Goal: Task Accomplishment & Management: Manage account settings

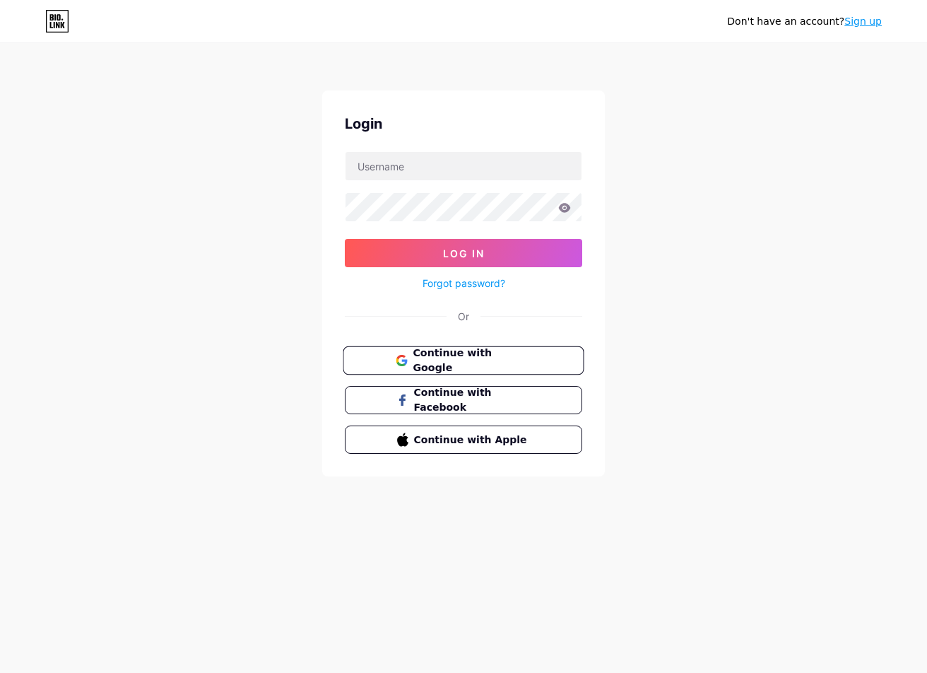
click at [474, 366] on span "Continue with Google" at bounding box center [472, 361] width 118 height 30
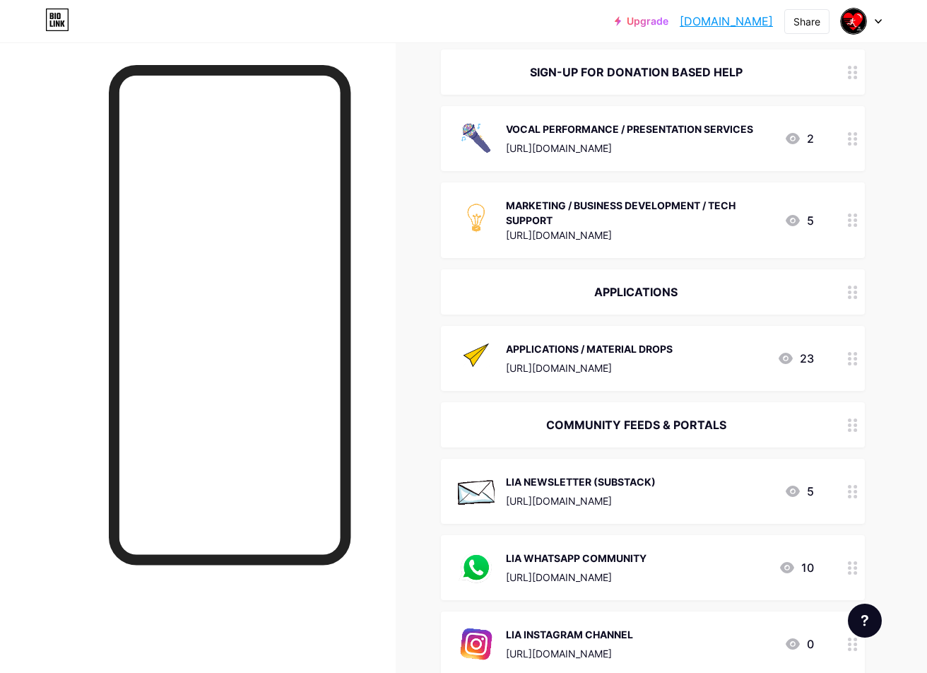
scroll to position [1108, 0]
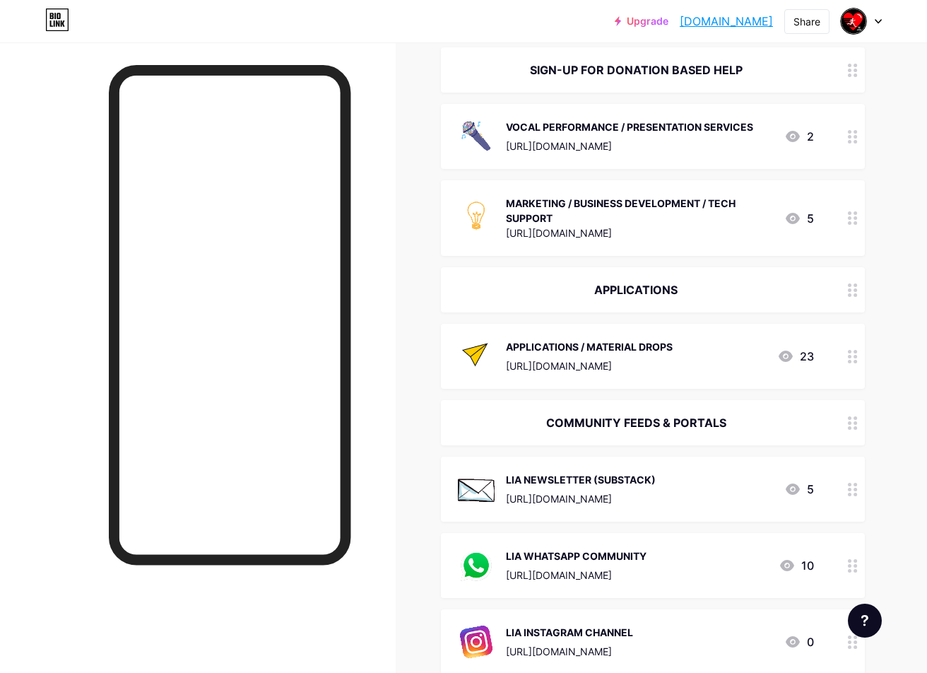
click at [673, 359] on div "https://bio.site/liaapplicationsandaudition" at bounding box center [589, 365] width 167 height 15
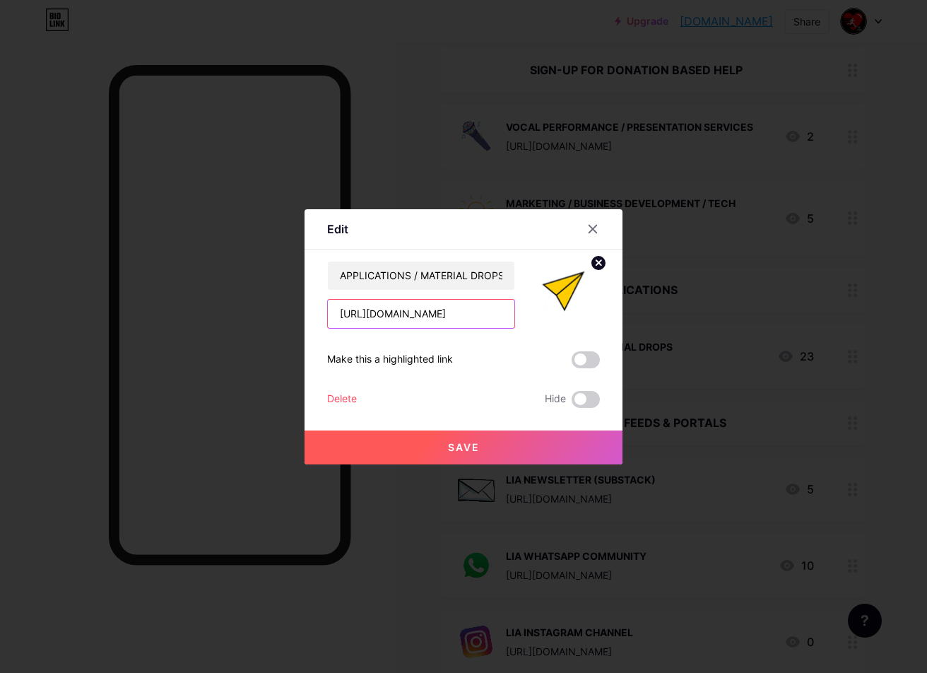
click at [421, 310] on input "https://bio.site/liaapplicationsandaudition" at bounding box center [421, 314] width 187 height 28
paste input "tinyurl.com/chdp6utv"
type input "[URL][DOMAIN_NAME]"
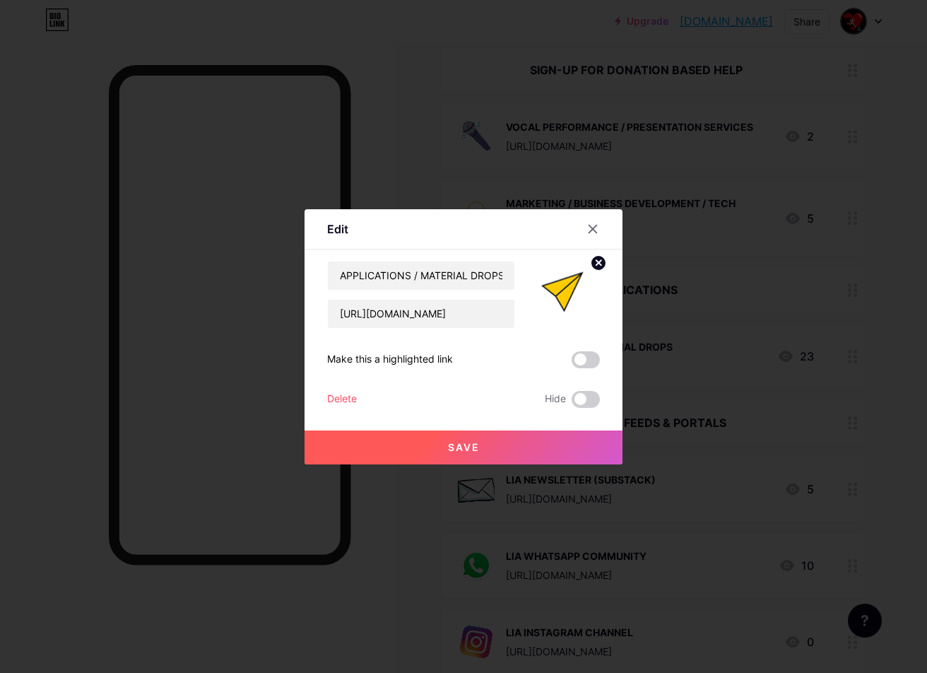
click at [500, 433] on button "Save" at bounding box center [464, 448] width 318 height 34
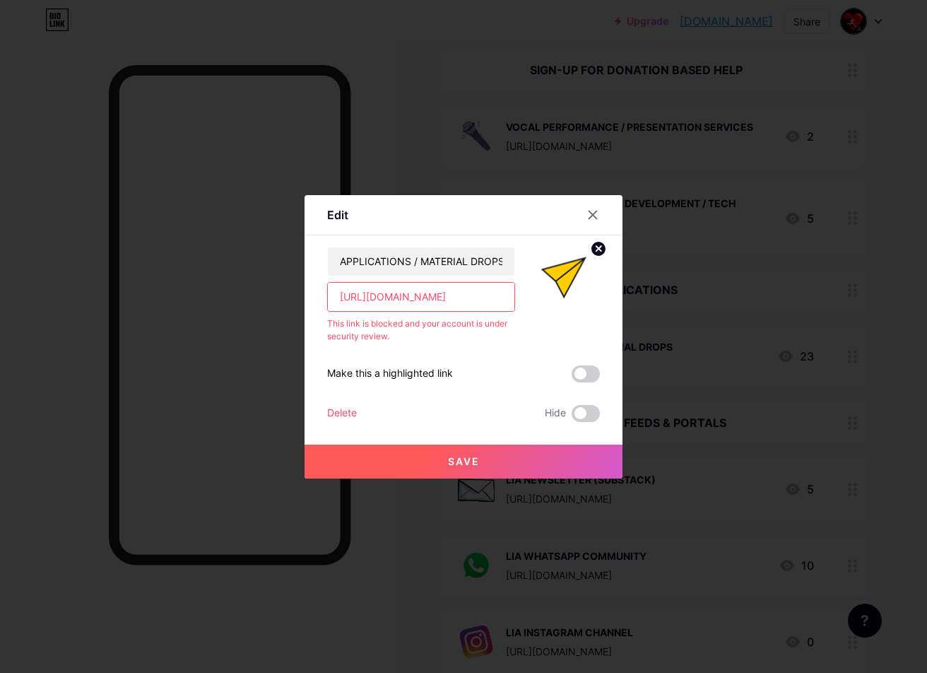
click at [489, 458] on button "Save" at bounding box center [464, 462] width 318 height 34
click at [587, 222] on div at bounding box center [592, 214] width 25 height 25
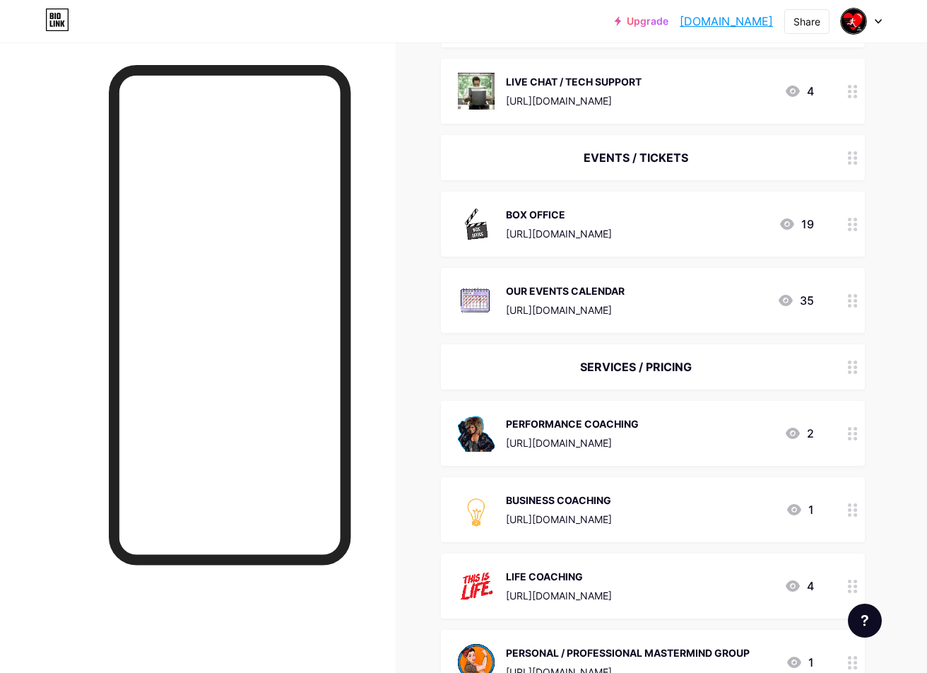
scroll to position [458, 0]
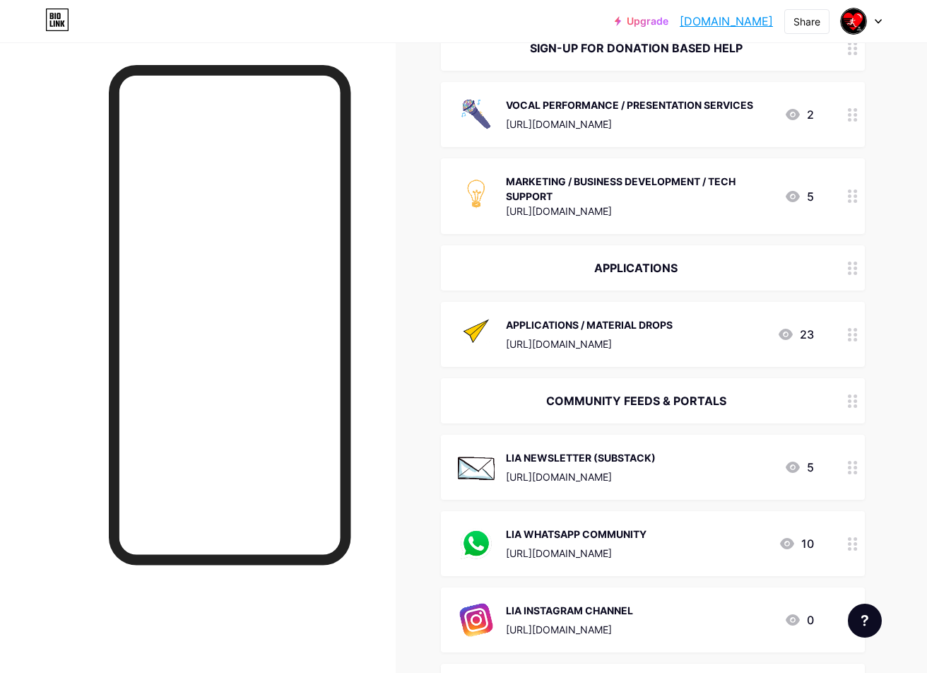
scroll to position [1137, 0]
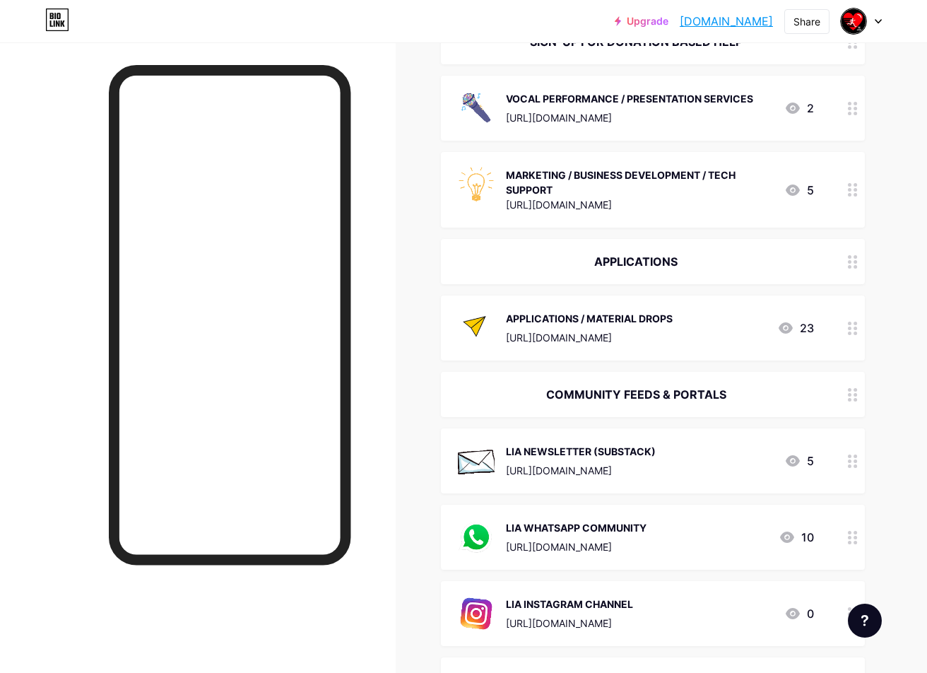
click at [727, 336] on div "APPLICATIONS / MATERIAL DROPS [URL][DOMAIN_NAME] 23" at bounding box center [636, 328] width 356 height 37
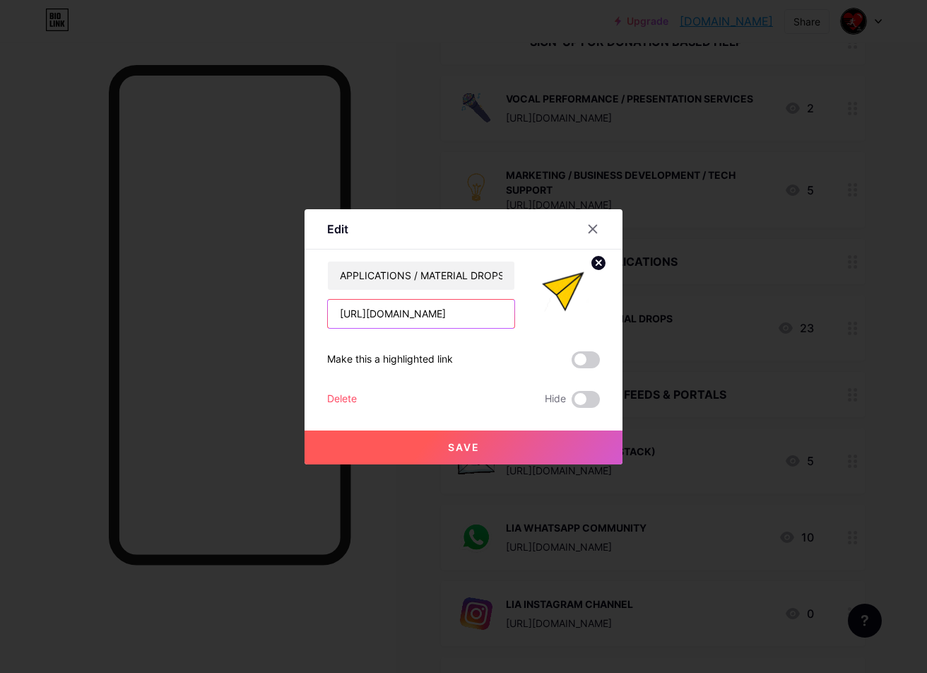
click at [423, 322] on input "[URL][DOMAIN_NAME]" at bounding box center [421, 314] width 187 height 28
paste input "[DOMAIN_NAME][URL]"
type input "[URL][DOMAIN_NAME]"
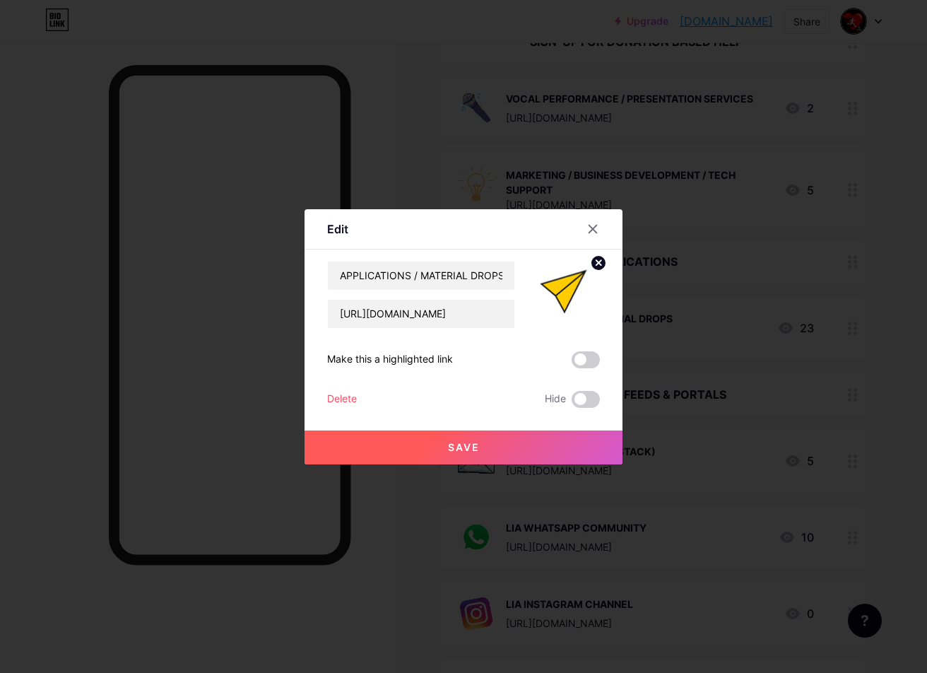
click at [493, 453] on button "Save" at bounding box center [464, 448] width 318 height 34
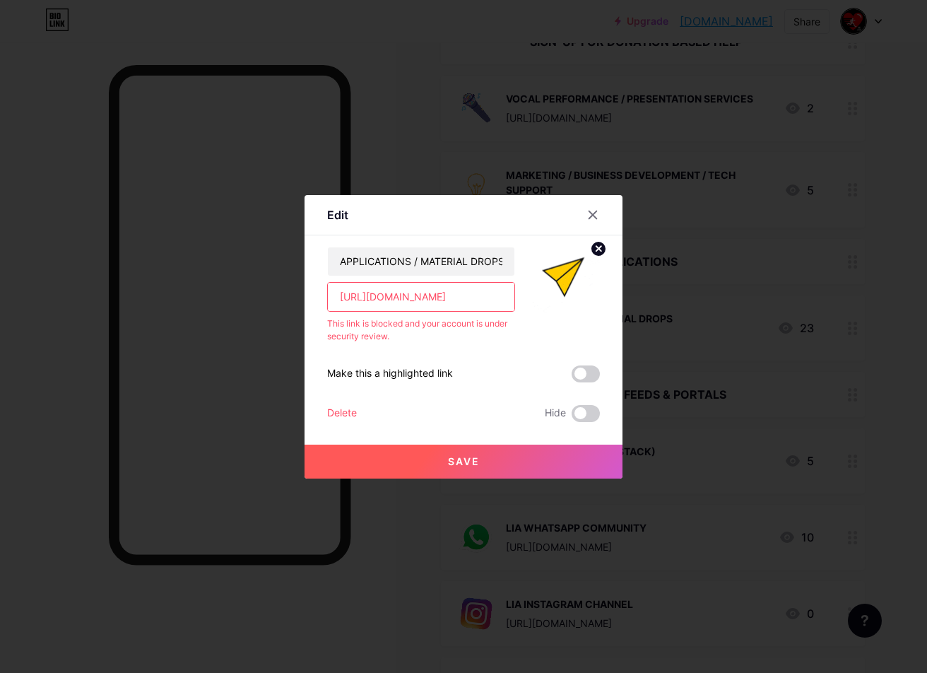
click at [462, 299] on input "[URL][DOMAIN_NAME]" at bounding box center [421, 297] width 187 height 28
click at [342, 419] on div "Delete" at bounding box center [342, 413] width 30 height 17
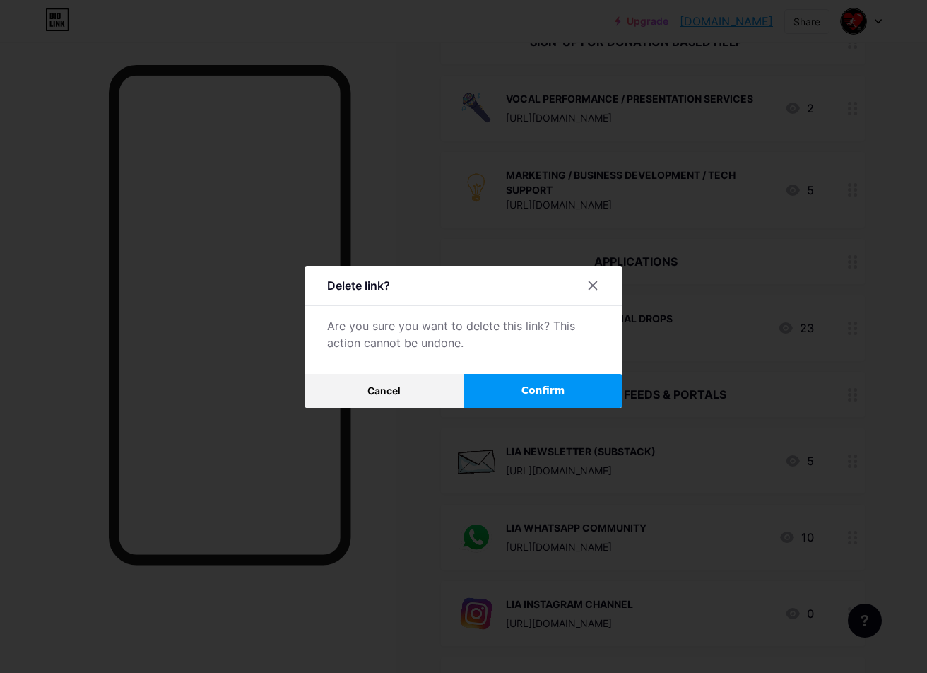
click at [557, 392] on span "Confirm" at bounding box center [544, 390] width 44 height 15
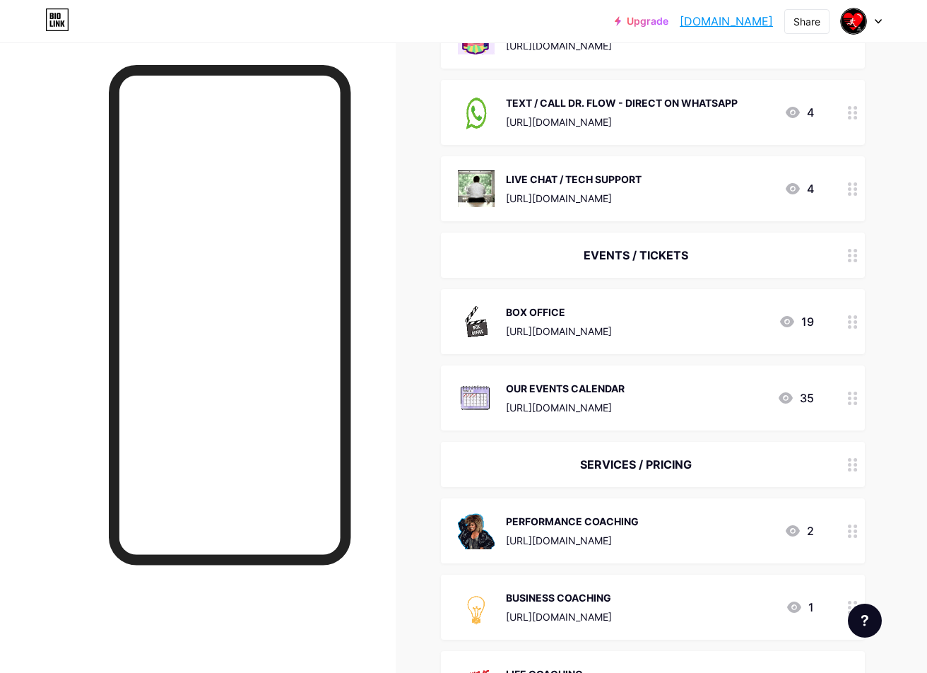
scroll to position [0, 0]
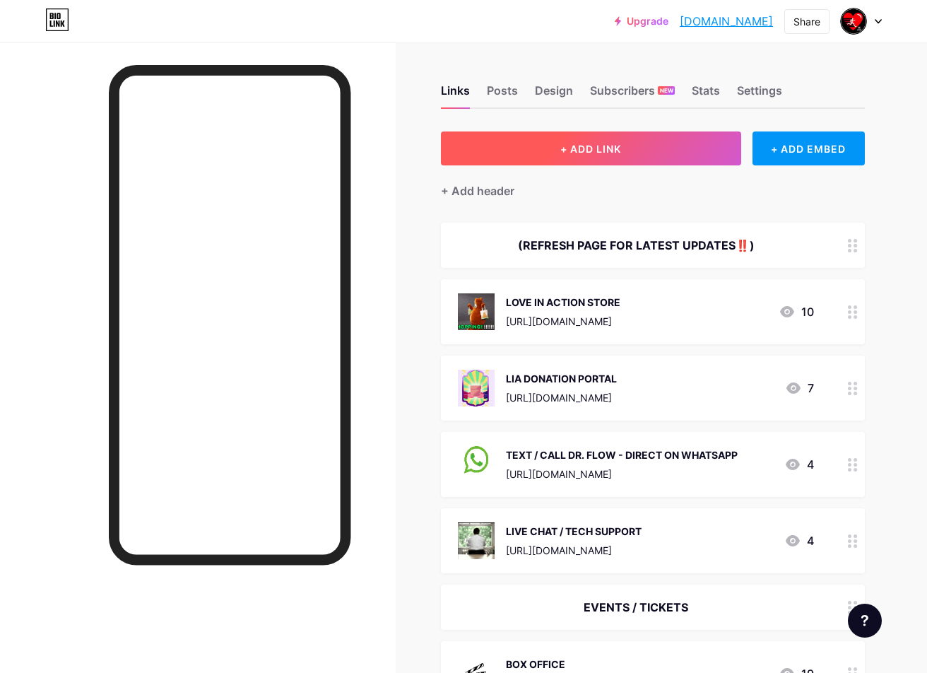
click at [655, 153] on button "+ ADD LINK" at bounding box center [591, 148] width 300 height 34
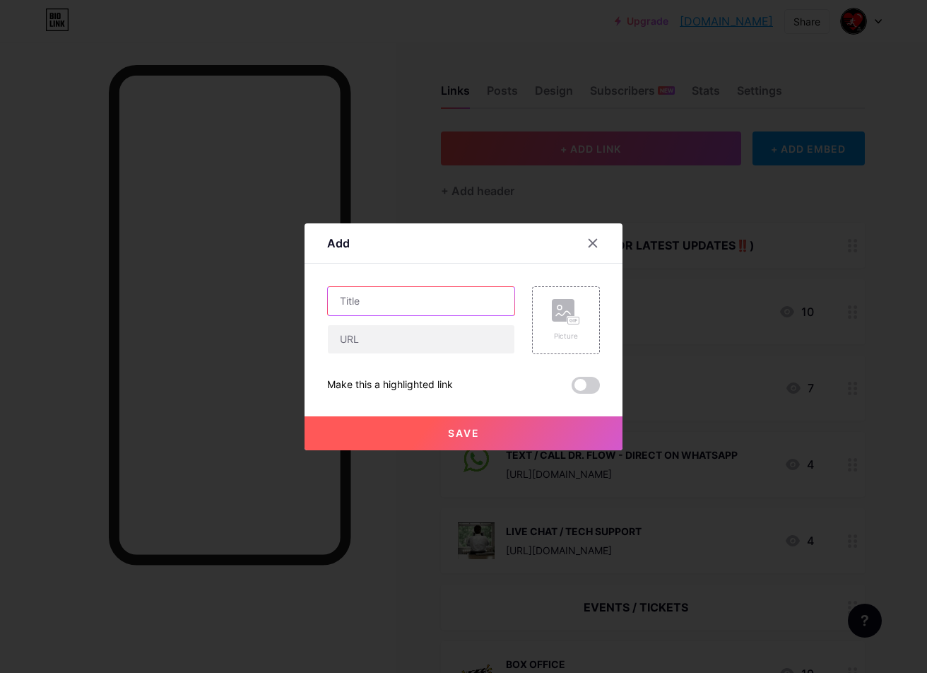
click at [446, 296] on input "text" at bounding box center [421, 301] width 187 height 28
type input "APPLICATIONS / MATERIALS"
click at [427, 336] on input "text" at bounding box center [421, 339] width 187 height 28
type input "[URL][DOMAIN_NAME]"
click at [512, 440] on button "Save" at bounding box center [464, 433] width 318 height 34
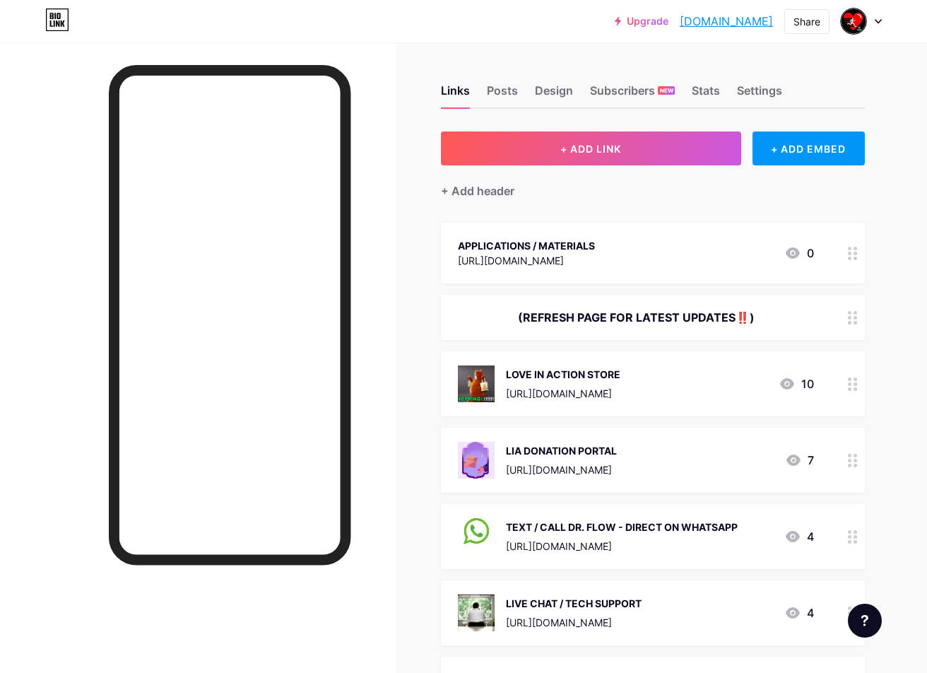
drag, startPoint x: 748, startPoint y: 253, endPoint x: 744, endPoint y: 336, distance: 82.8
click at [854, 257] on circle at bounding box center [856, 259] width 4 height 4
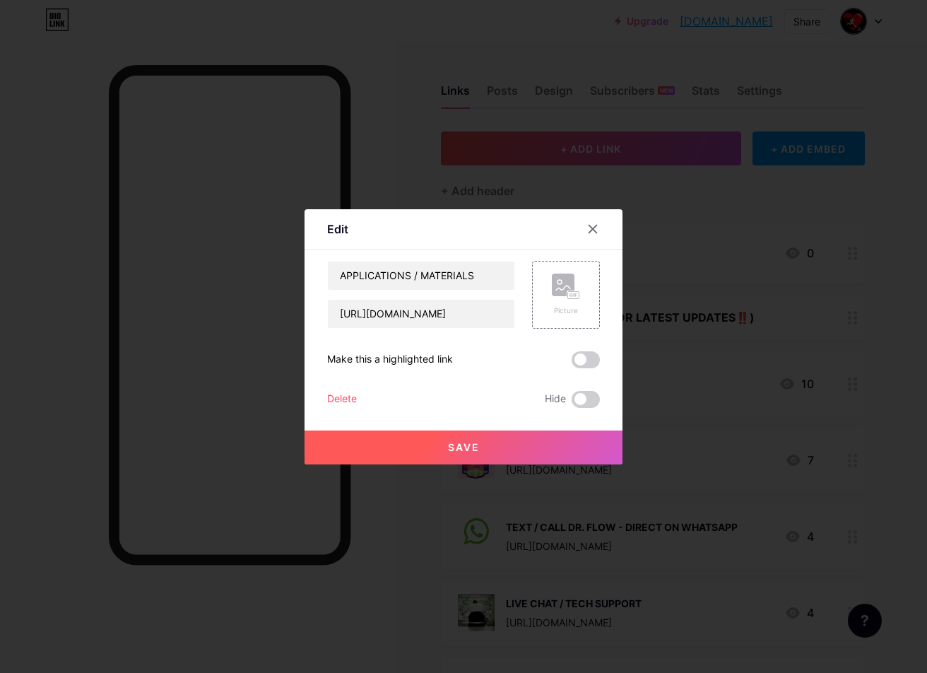
click at [854, 257] on div at bounding box center [463, 336] width 927 height 673
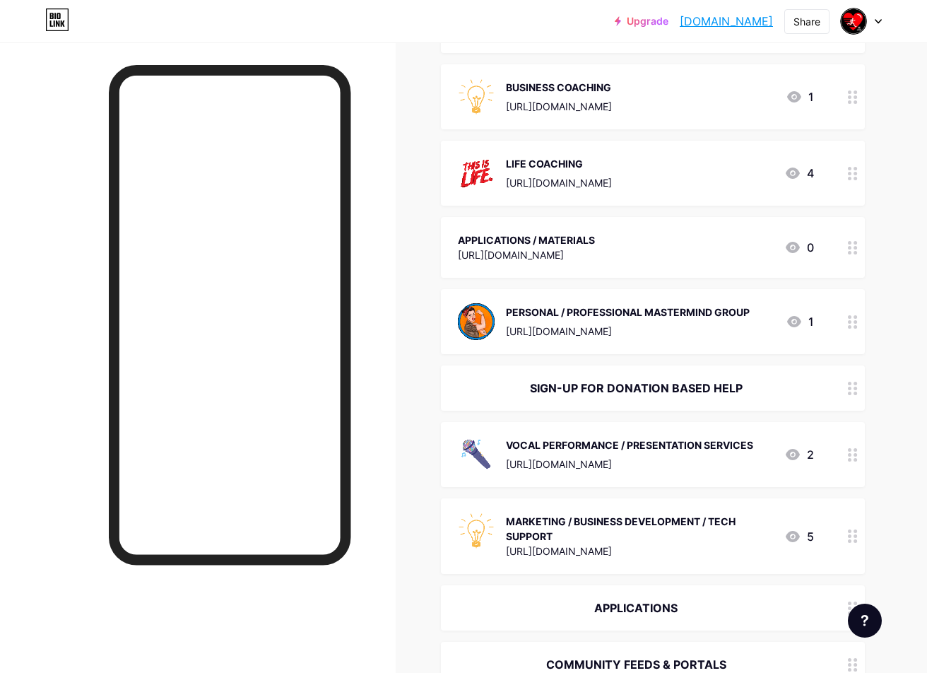
scroll to position [874, 0]
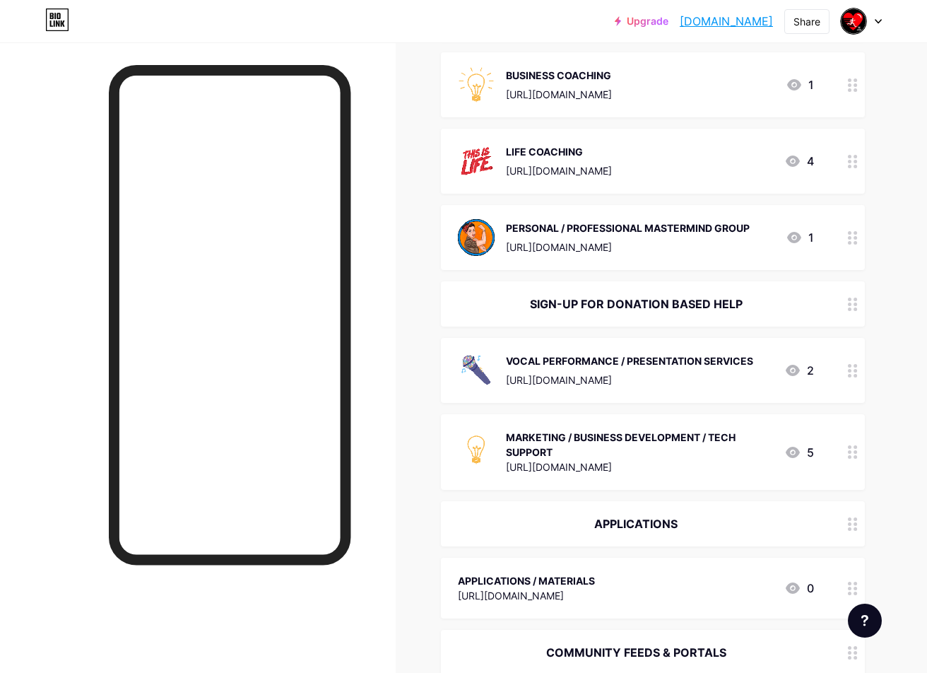
drag, startPoint x: 854, startPoint y: 233, endPoint x: 760, endPoint y: 17, distance: 235.9
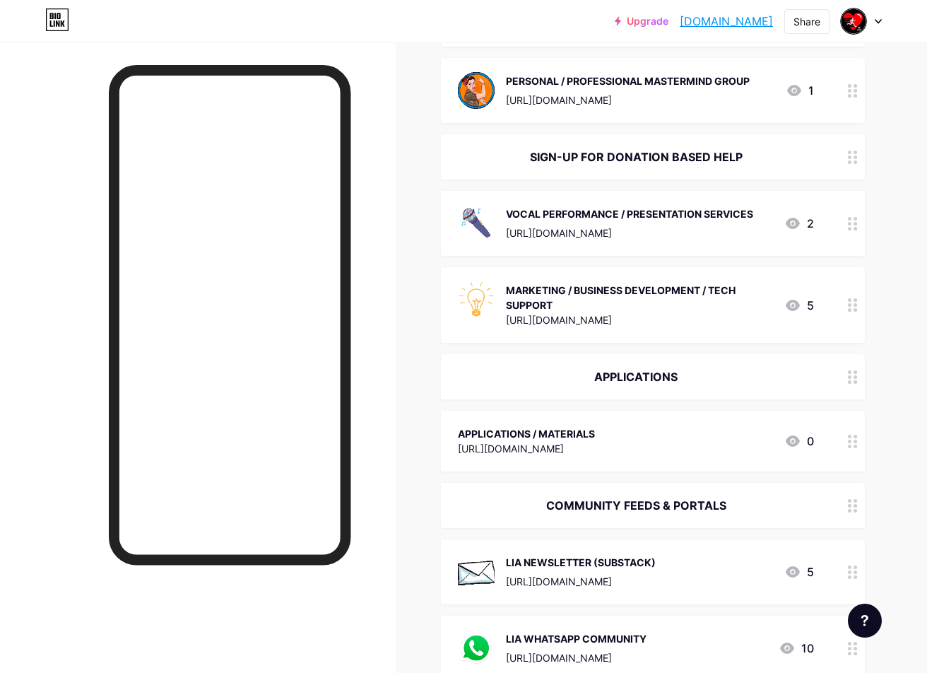
scroll to position [1034, 0]
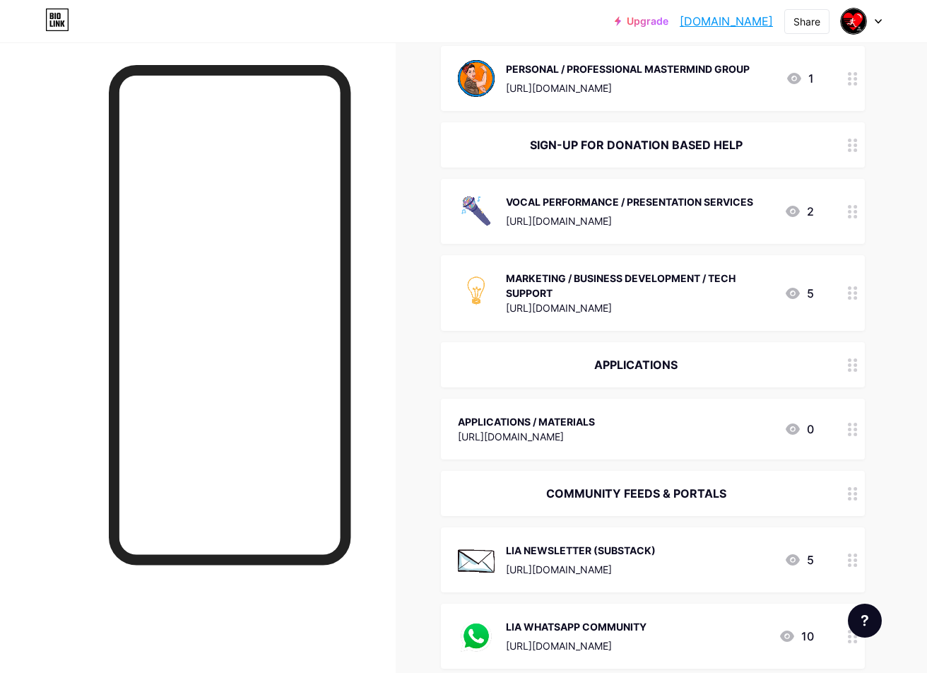
click at [654, 439] on div "APPLICATIONS / MATERIALS [URL][DOMAIN_NAME] 0" at bounding box center [636, 429] width 356 height 33
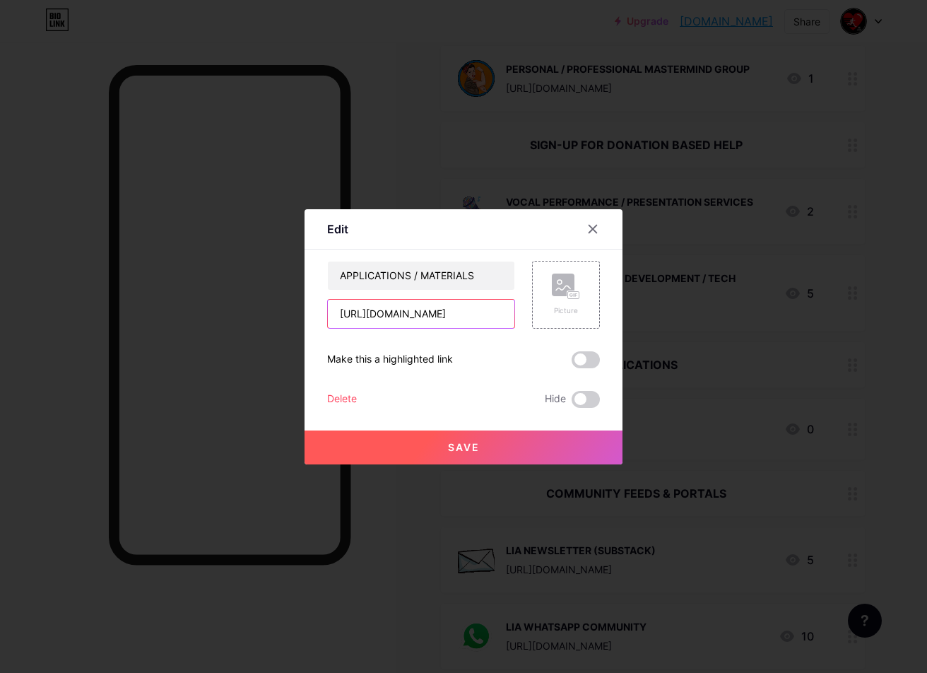
click at [441, 314] on input "[URL][DOMAIN_NAME]" at bounding box center [421, 314] width 187 height 28
paste input "[DOMAIN_NAME]/Online-LIA-Application-Audition-Portal-b8567d9d14b4458aabfe53d1a4…"
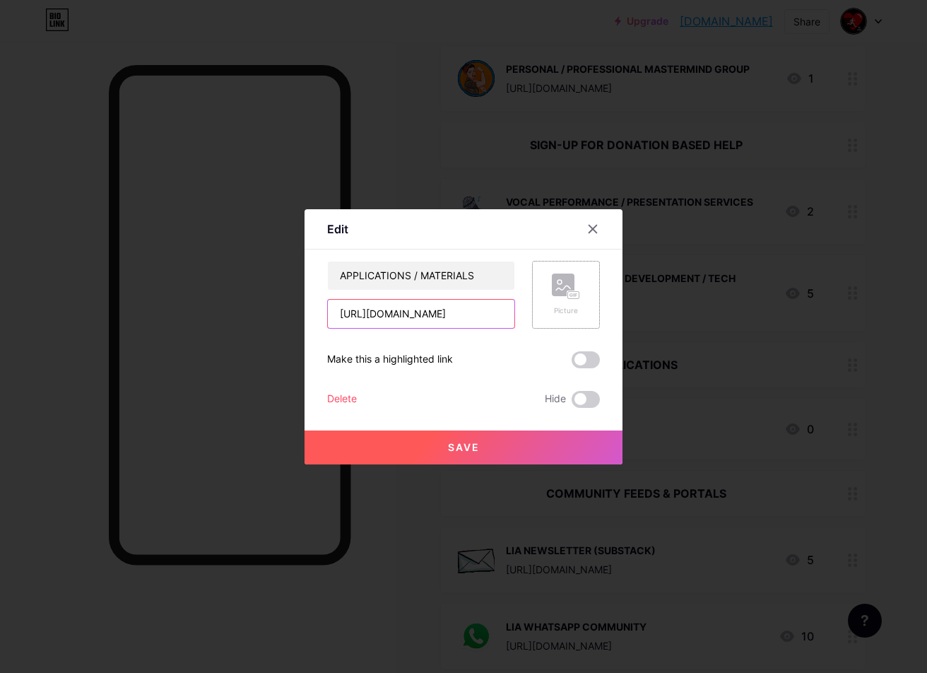
type input "[URL][DOMAIN_NAME]"
click at [563, 281] on rect at bounding box center [563, 285] width 23 height 23
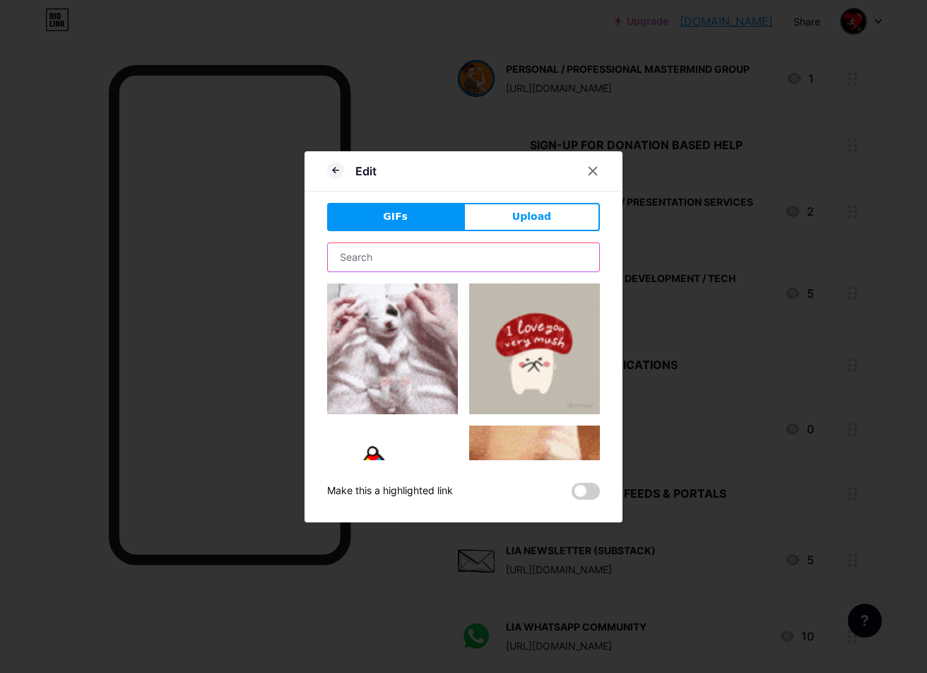
click at [442, 259] on input "text" at bounding box center [463, 257] width 271 height 28
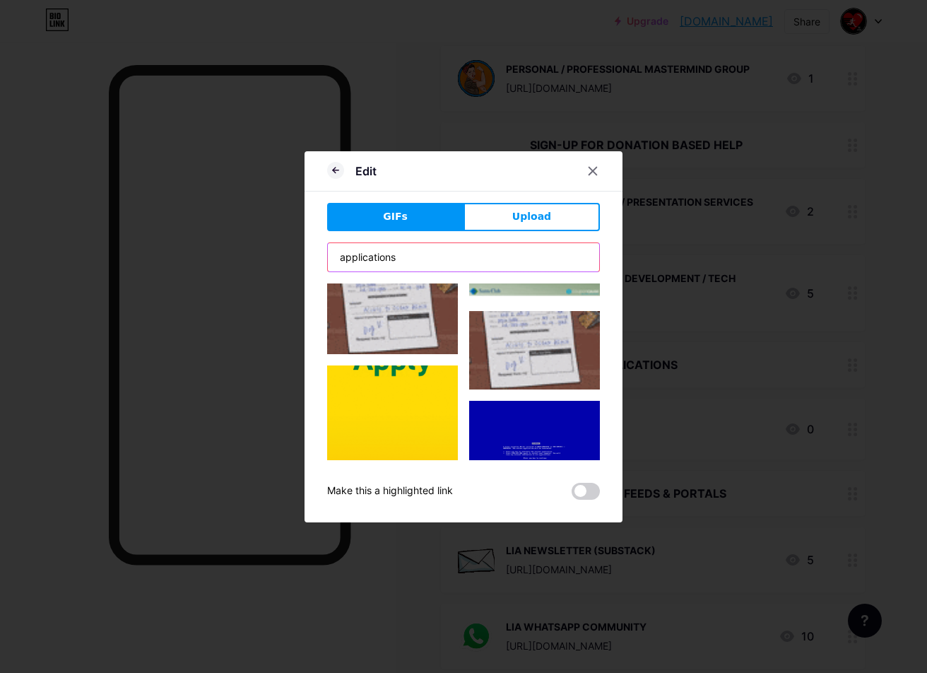
scroll to position [233, 0]
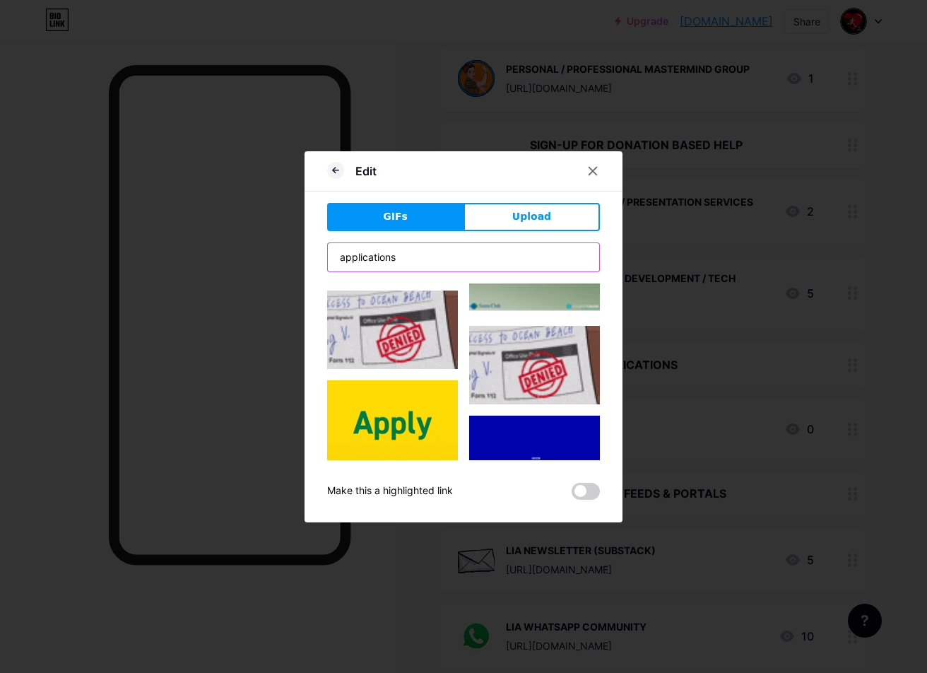
type input "applications"
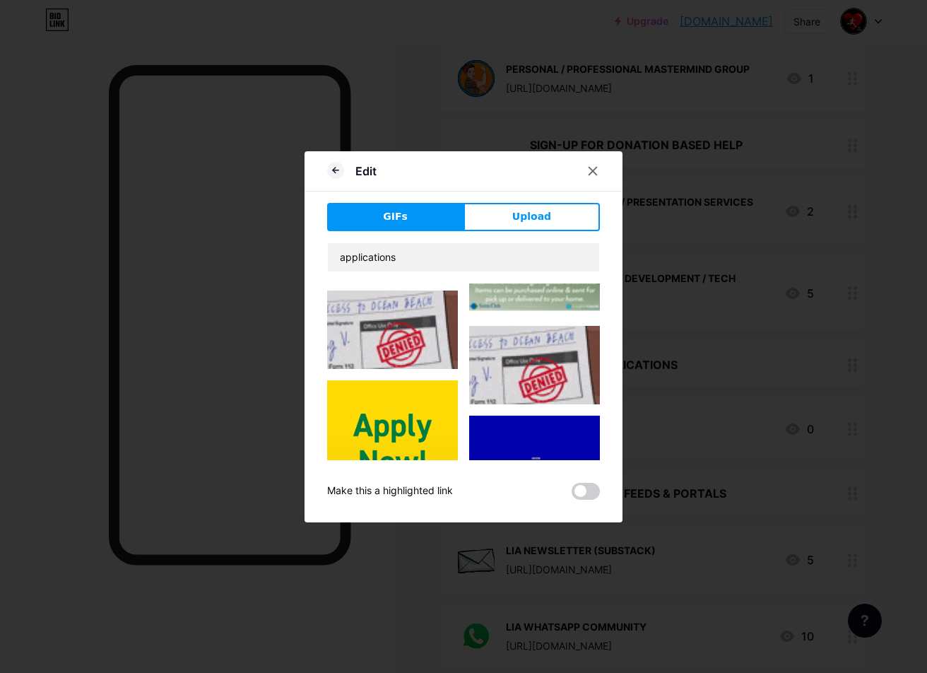
click at [390, 433] on img at bounding box center [392, 445] width 131 height 131
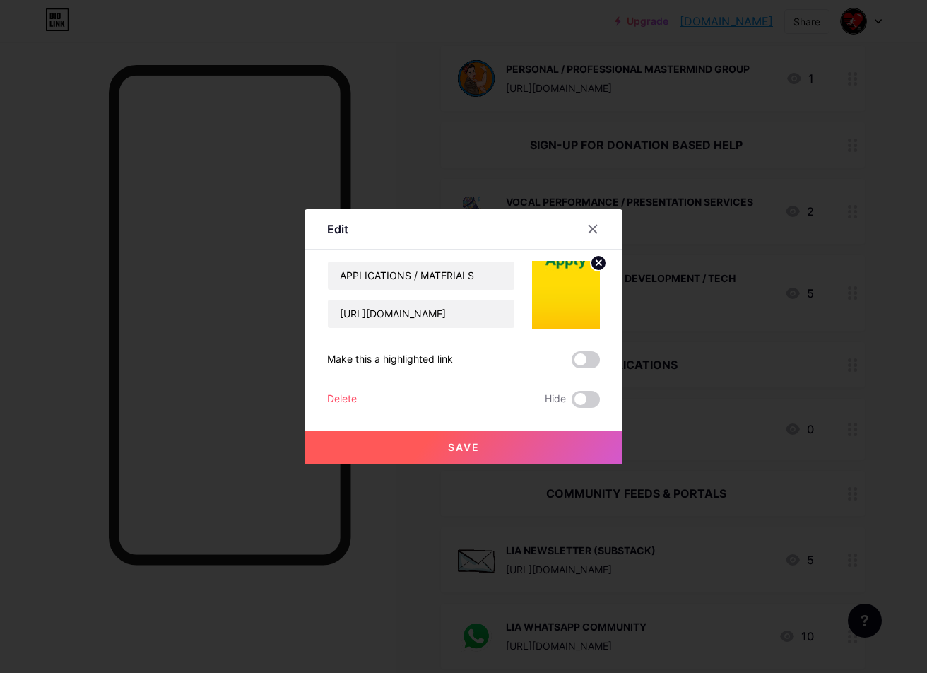
click at [523, 449] on button "Save" at bounding box center [464, 448] width 318 height 34
